Goal: Information Seeking & Learning: Learn about a topic

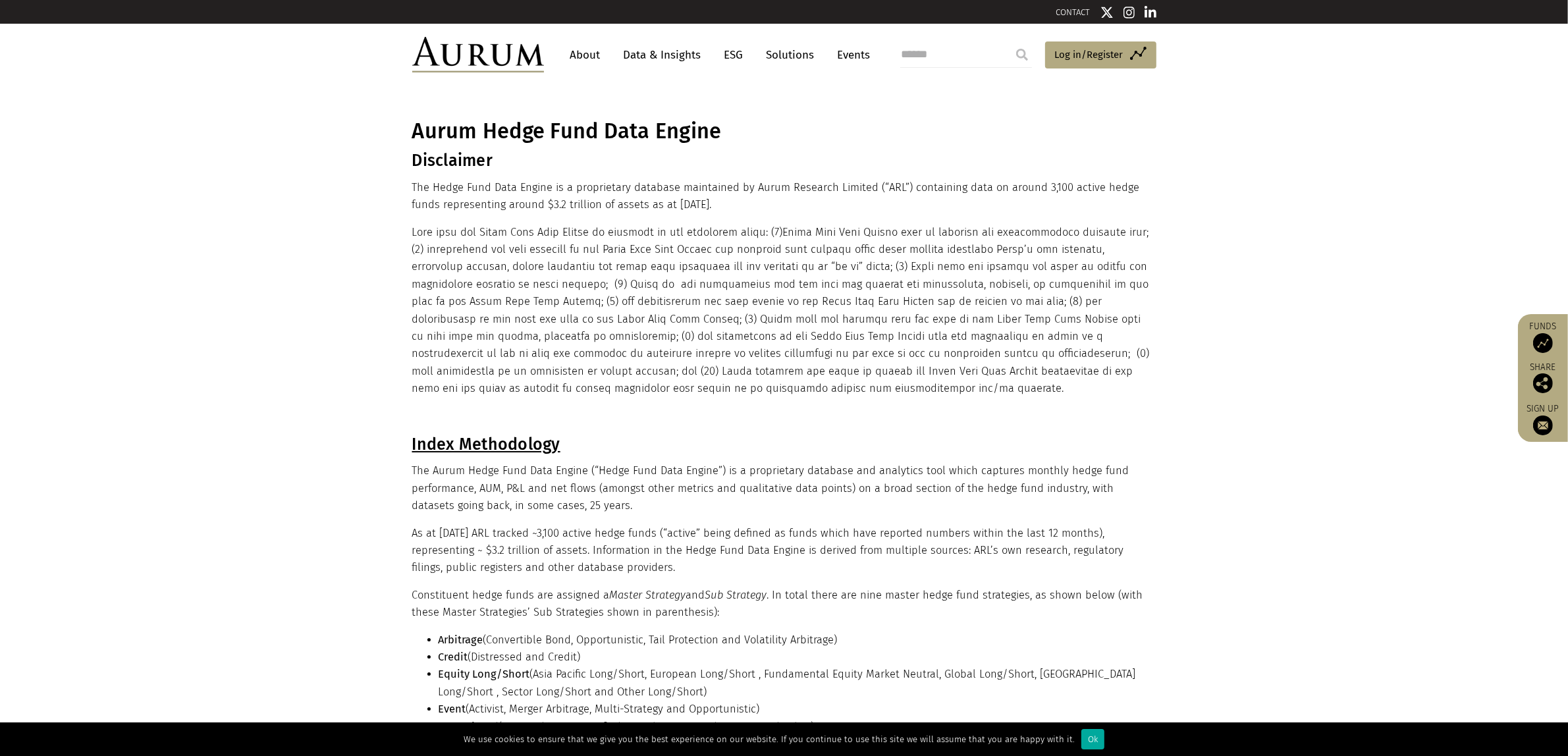
click at [660, 56] on link "Data & Insights" at bounding box center [662, 54] width 91 height 24
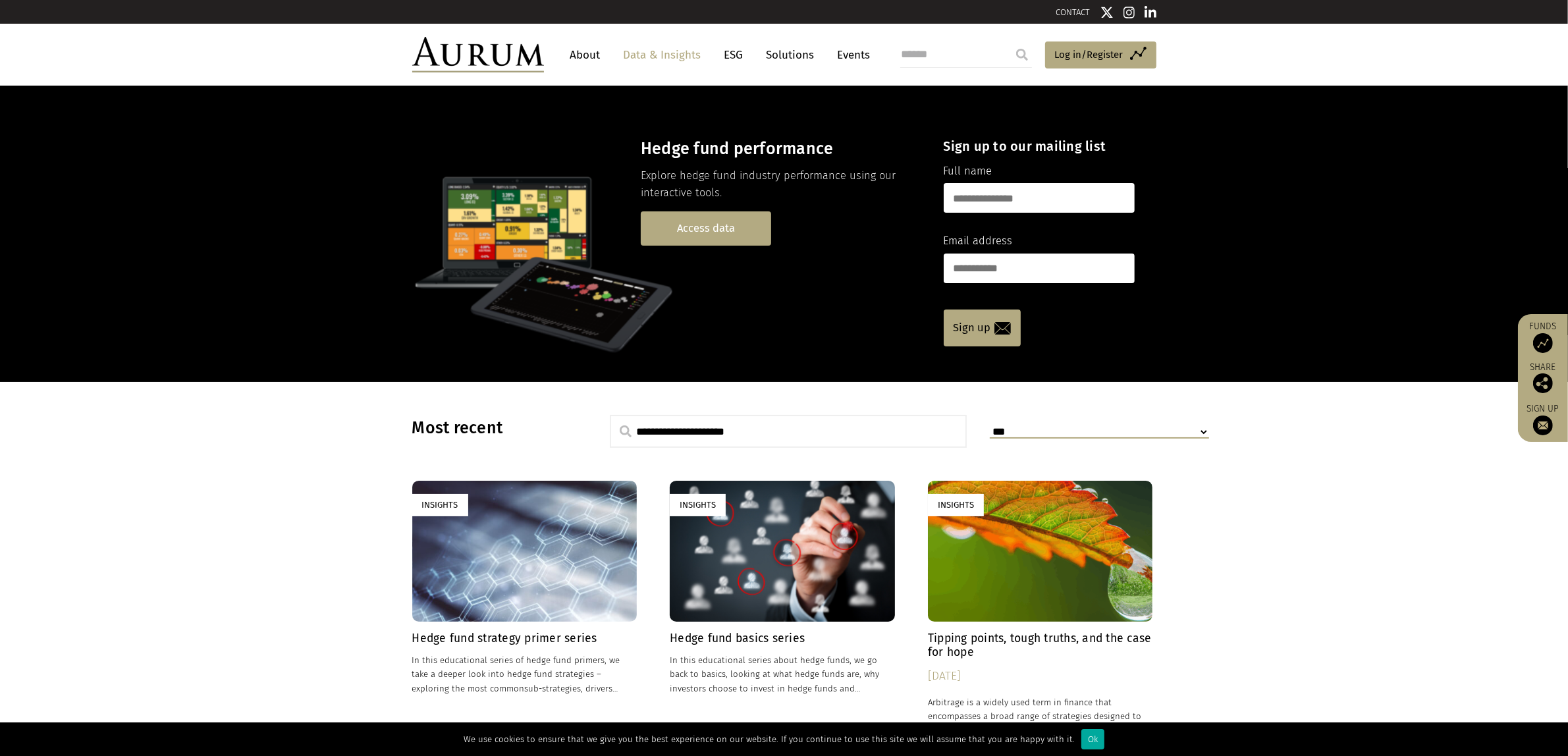
click at [728, 228] on link "Access data" at bounding box center [706, 227] width 131 height 33
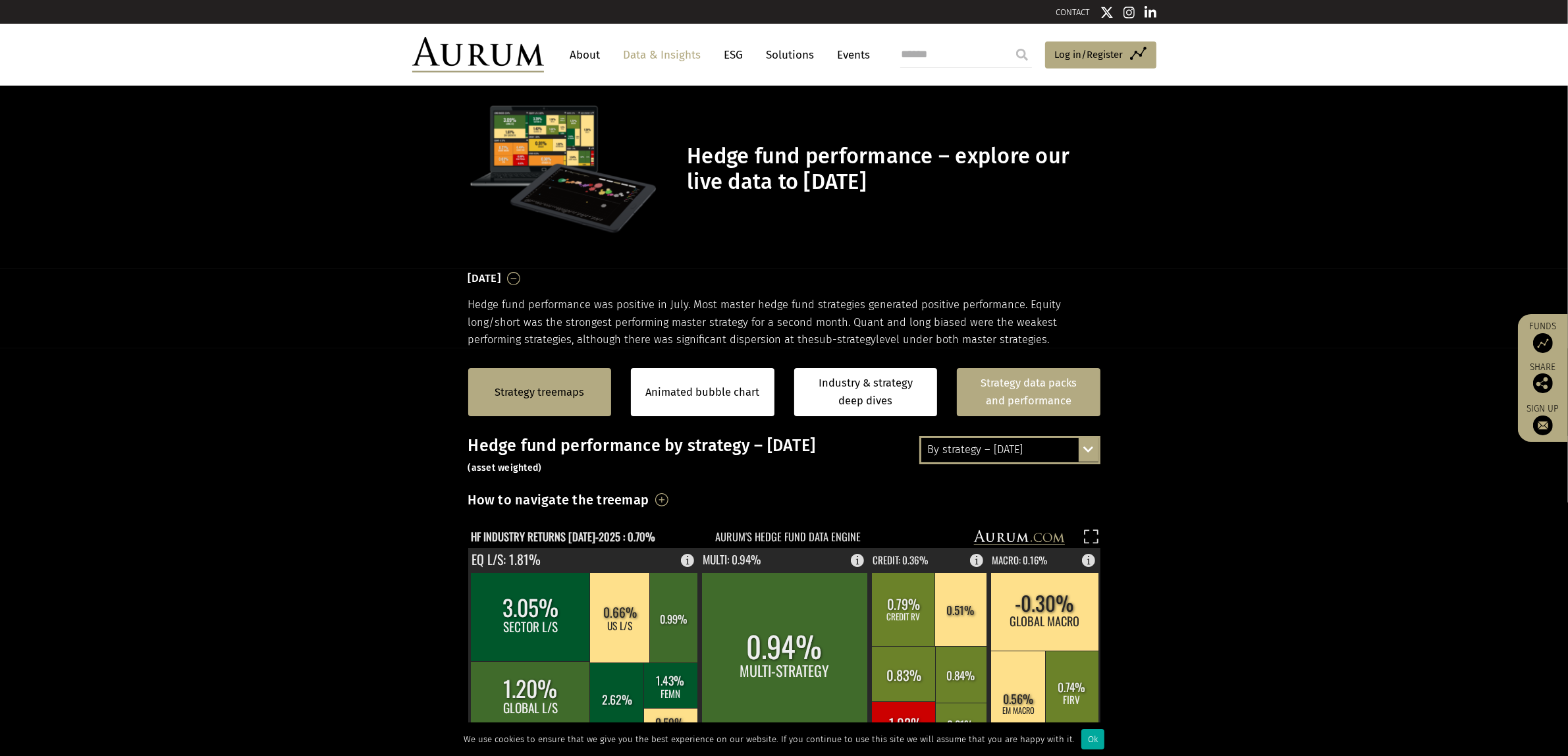
click at [1025, 399] on link "Strategy data packs and performance" at bounding box center [1029, 392] width 144 height 48
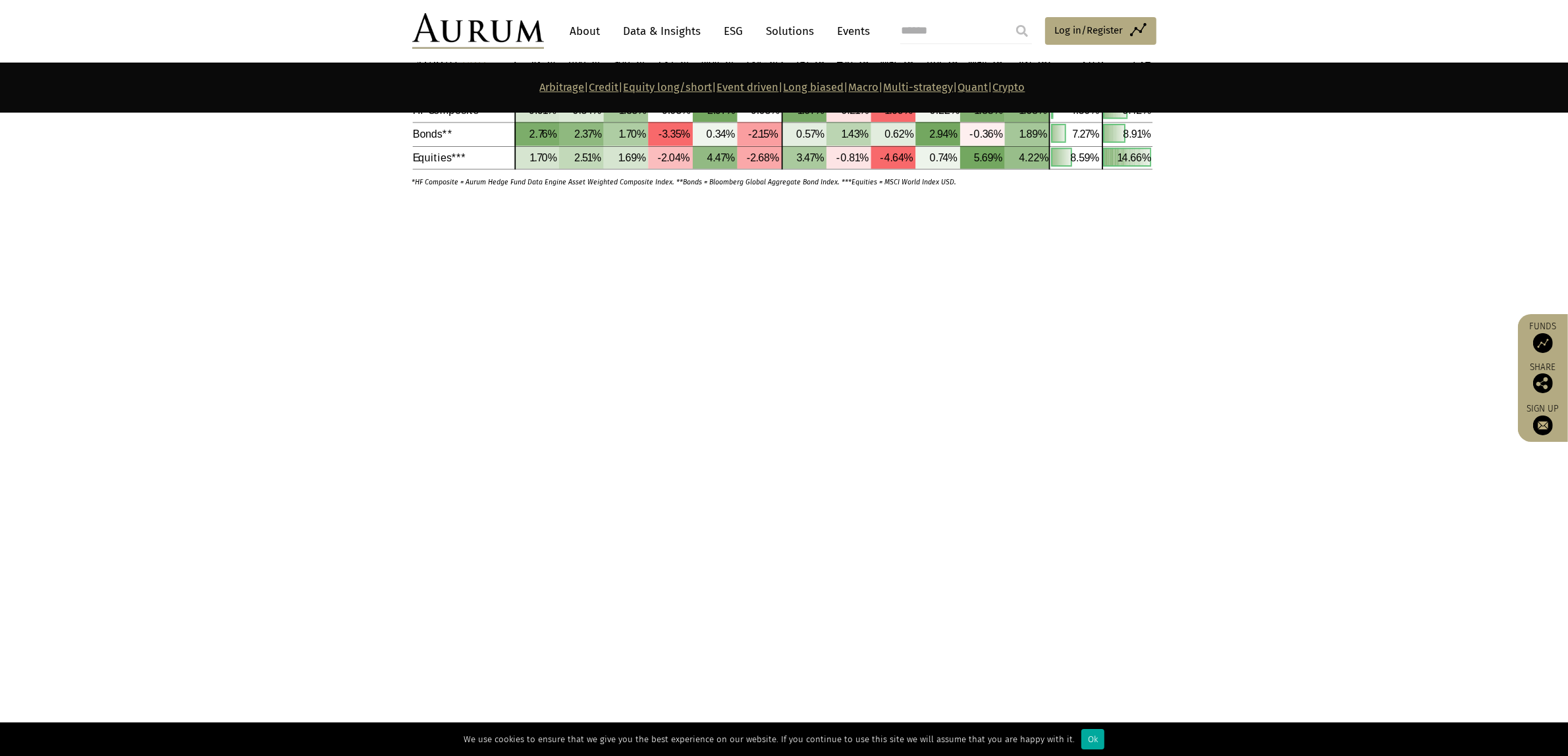
scroll to position [5269, 0]
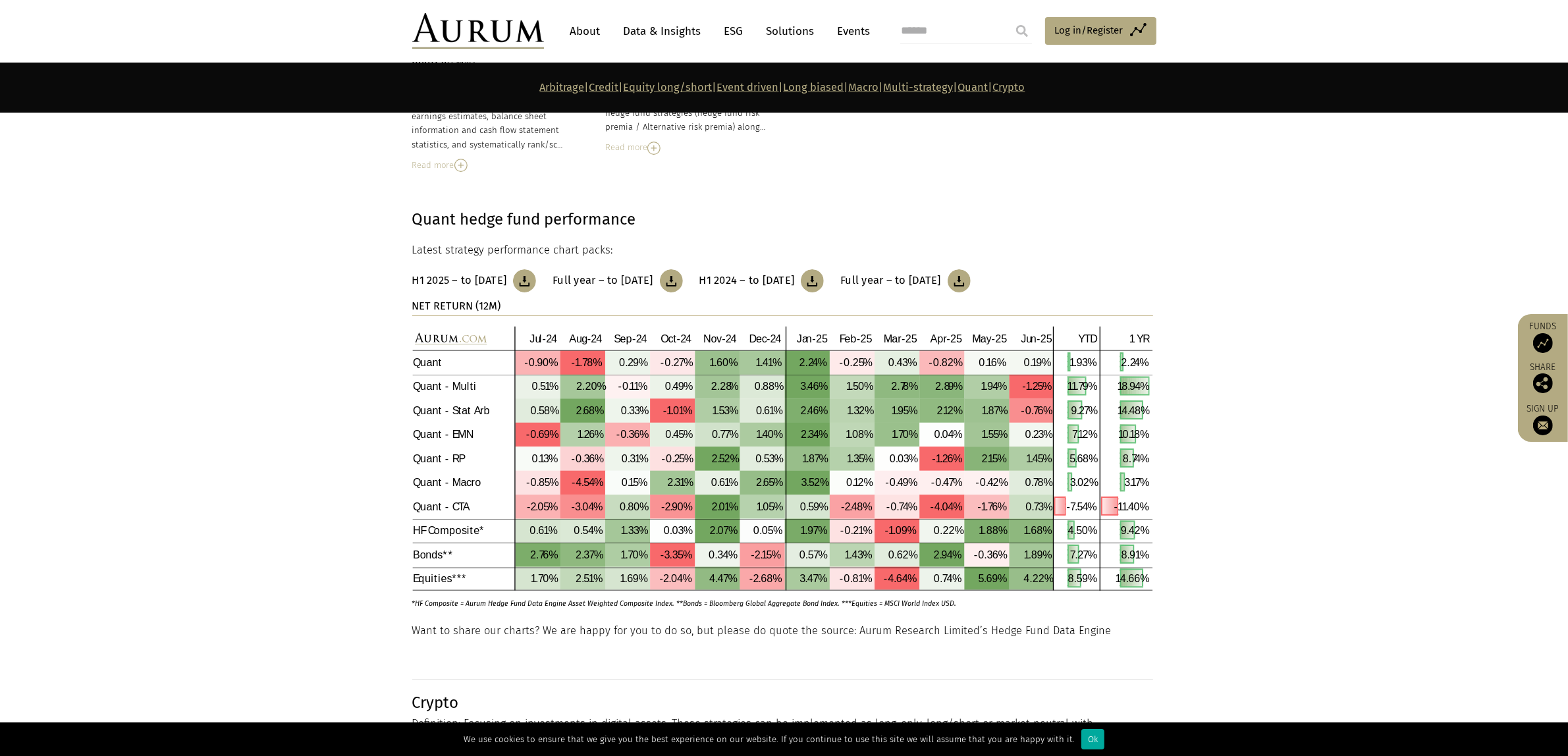
scroll to position [6092, 0]
